Goal: Information Seeking & Learning: Learn about a topic

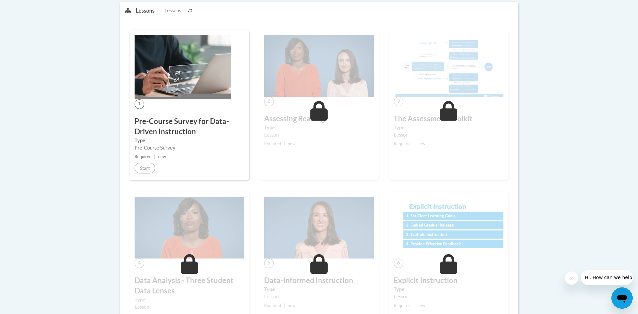
scroll to position [173, 0]
click at [542, 114] on body "This site uses cookies to help improve your learning experience. By continuing …" at bounding box center [319, 245] width 638 height 837
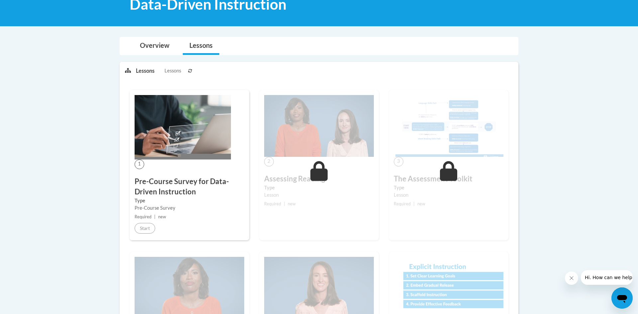
scroll to position [106, 0]
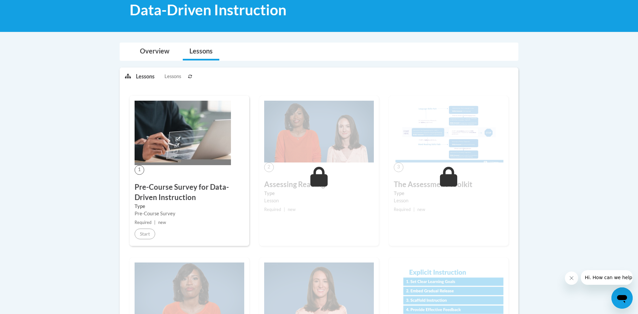
click at [283, 212] on small "Required | new" at bounding box center [319, 209] width 110 height 7
click at [364, 195] on label "Type" at bounding box center [319, 193] width 110 height 7
click at [208, 56] on link "Lessons" at bounding box center [201, 52] width 37 height 18
click at [195, 53] on link "Lessons" at bounding box center [201, 52] width 37 height 18
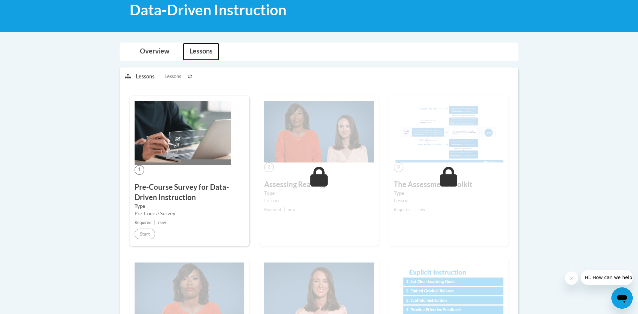
click at [195, 53] on link "Lessons" at bounding box center [201, 52] width 37 height 18
click at [212, 191] on h3 "Pre-Course Survey for Data-Driven Instruction" at bounding box center [190, 192] width 110 height 21
click at [283, 200] on div "Lesson" at bounding box center [319, 200] width 110 height 7
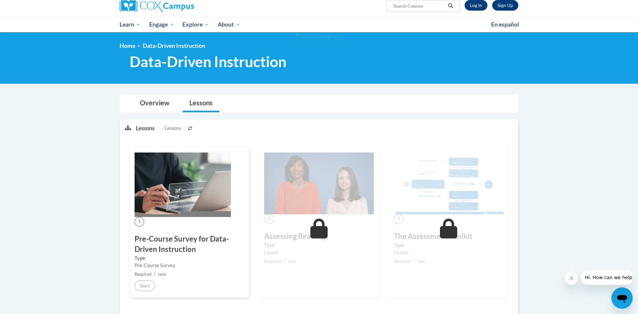
scroll to position [53, 0]
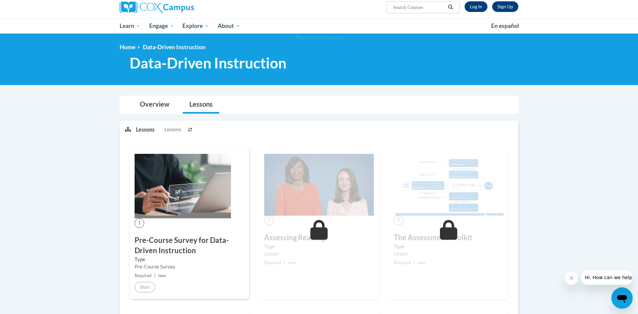
click at [150, 194] on img at bounding box center [183, 186] width 96 height 64
click at [197, 107] on link "Lessons" at bounding box center [201, 105] width 37 height 18
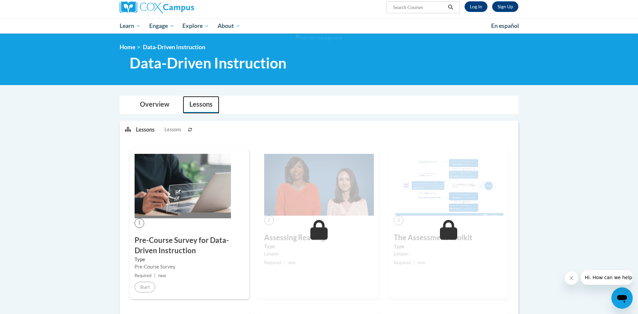
click at [197, 108] on link "Lessons" at bounding box center [201, 105] width 37 height 18
click at [475, 6] on link "Log In" at bounding box center [475, 6] width 23 height 11
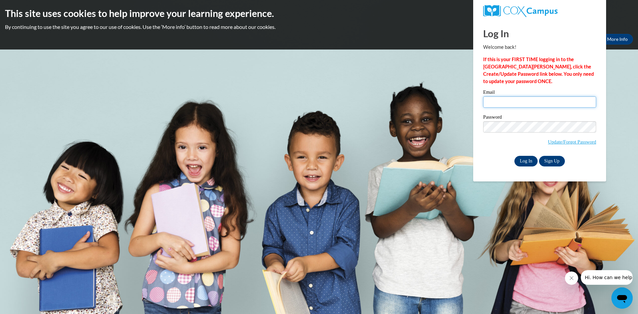
type input "lashonne12@icloud.com"
click at [526, 162] on input "Log In" at bounding box center [525, 161] width 23 height 11
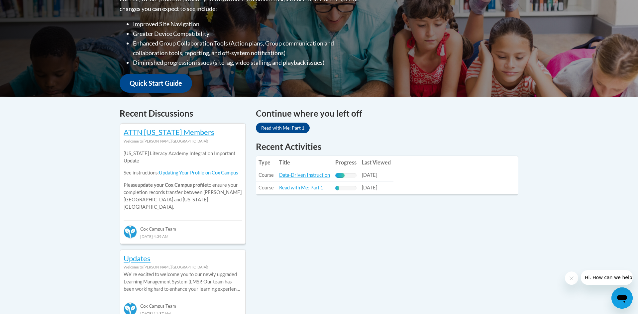
scroll to position [186, 0]
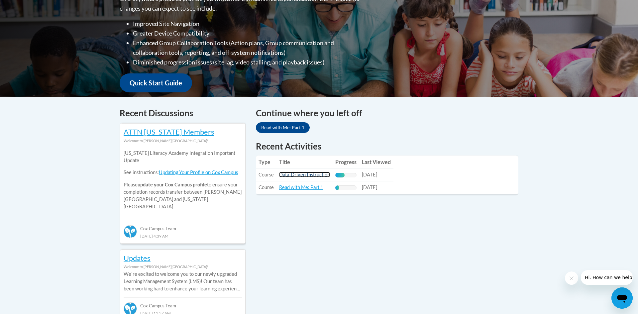
click at [309, 176] on link "Data-Driven Instruction" at bounding box center [304, 175] width 51 height 6
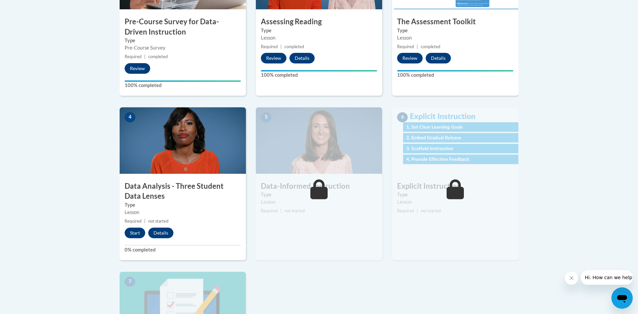
scroll to position [292, 0]
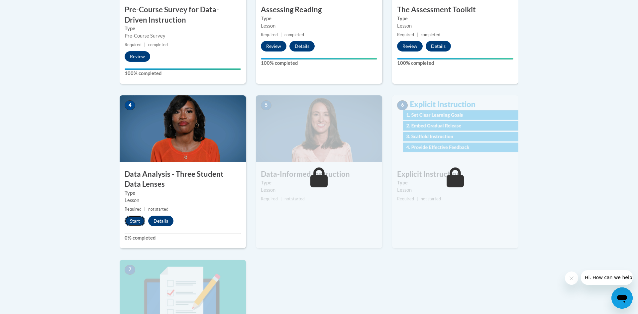
click at [128, 222] on button "Start" at bounding box center [135, 221] width 21 height 11
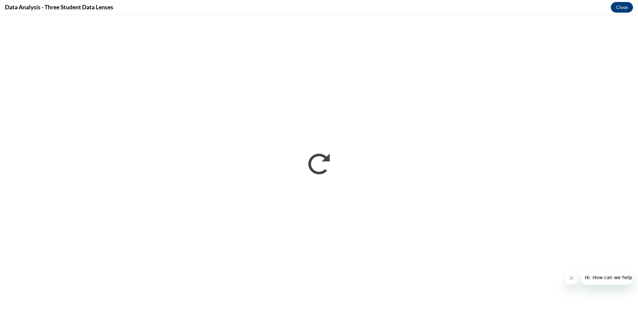
scroll to position [0, 0]
